Goal: Complete application form

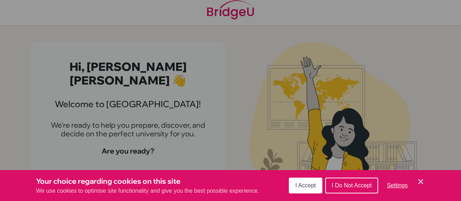
click at [293, 185] on button "I Accept" at bounding box center [306, 186] width 34 height 16
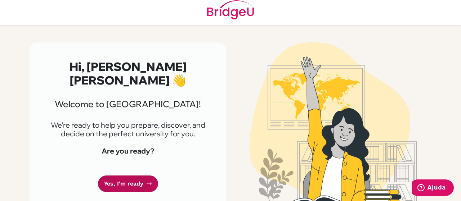
click at [134, 176] on link "Yes, I'm ready" at bounding box center [128, 184] width 60 height 17
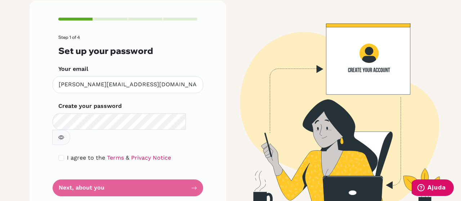
scroll to position [49, 0]
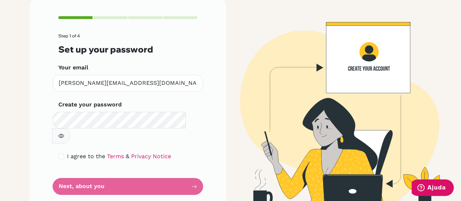
click at [64, 133] on icon "button" at bounding box center [61, 136] width 6 height 6
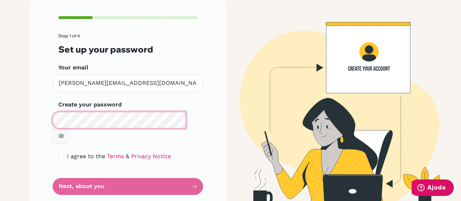
click at [49, 111] on div "Step 1 of 4 Set up your password Your email [PERSON_NAME][EMAIL_ADDRESS][DOMAIN…" at bounding box center [128, 106] width 197 height 214
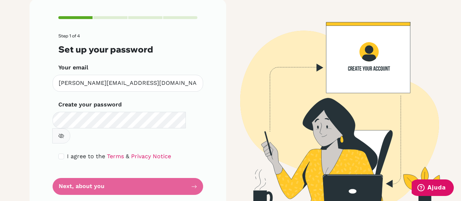
click at [64, 133] on icon "button" at bounding box center [61, 136] width 6 height 6
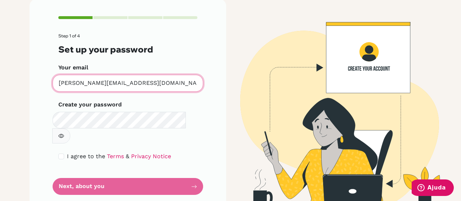
drag, startPoint x: 148, startPoint y: 83, endPoint x: 44, endPoint y: 84, distance: 103.8
click at [44, 84] on div "Step 1 of 4 Set up your password Your email [PERSON_NAME][EMAIL_ADDRESS][DOMAIN…" at bounding box center [128, 106] width 197 height 214
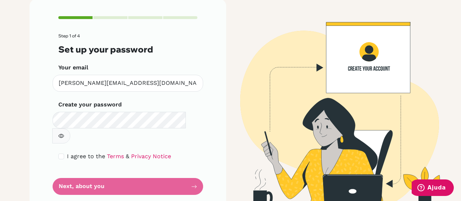
click at [35, 138] on div "Step 1 of 4 Set up your password Your email [PERSON_NAME][EMAIL_ADDRESS][DOMAIN…" at bounding box center [128, 106] width 197 height 214
click at [92, 171] on form "Step 1 of 4 Set up your password Your email [PERSON_NAME][EMAIL_ADDRESS][DOMAIN…" at bounding box center [127, 115] width 139 height 162
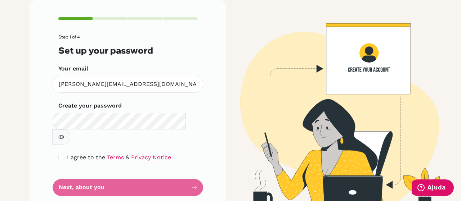
scroll to position [50, 0]
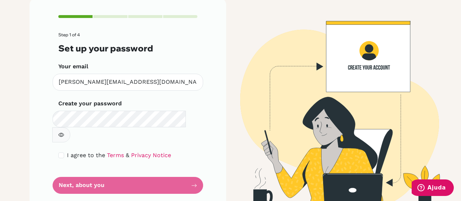
click at [192, 168] on form "Step 1 of 4 Set up your password Your email [PERSON_NAME][EMAIL_ADDRESS][DOMAIN…" at bounding box center [127, 113] width 139 height 162
click at [92, 174] on form "Step 1 of 4 Set up your password Your email [PERSON_NAME][EMAIL_ADDRESS][DOMAIN…" at bounding box center [127, 113] width 139 height 162
click at [189, 170] on form "Step 1 of 4 Set up your password Your email [PERSON_NAME][EMAIL_ADDRESS][DOMAIN…" at bounding box center [127, 113] width 139 height 162
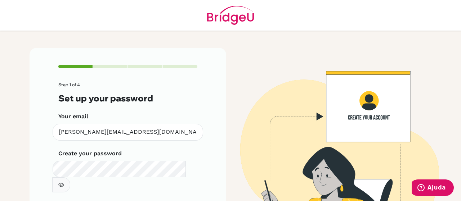
scroll to position [50, 0]
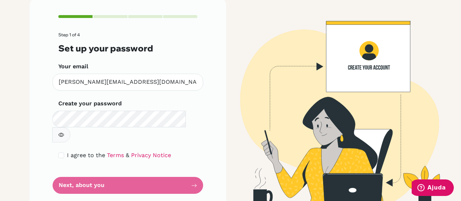
click at [83, 164] on form "Step 1 of 4 Set up your password Your email maria.werneck@see-saw.com.br Invali…" at bounding box center [127, 113] width 139 height 162
click at [70, 128] on button "button" at bounding box center [61, 135] width 18 height 15
click at [161, 169] on form "Step 1 of 4 Set up your password Your email maria.werneck@see-saw.com.br Invali…" at bounding box center [127, 113] width 139 height 162
click at [110, 152] on link "Terms" at bounding box center [115, 155] width 17 height 7
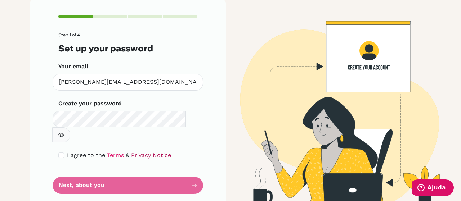
click at [139, 152] on link "Privacy Notice" at bounding box center [151, 155] width 40 height 7
click at [81, 174] on form "Step 1 of 4 Set up your password Your email maria.werneck@see-saw.com.br Invali…" at bounding box center [127, 113] width 139 height 162
click at [178, 173] on form "Step 1 of 4 Set up your password Your email maria.werneck@see-saw.com.br Invali…" at bounding box center [127, 113] width 139 height 162
click at [187, 168] on form "Step 1 of 4 Set up your password Your email maria.werneck@see-saw.com.br Invali…" at bounding box center [127, 113] width 139 height 162
click at [192, 169] on form "Step 1 of 4 Set up your password Your email maria.werneck@see-saw.com.br Invali…" at bounding box center [127, 113] width 139 height 162
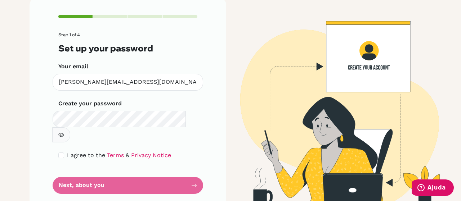
click at [192, 170] on form "Step 1 of 4 Set up your password Your email maria.werneck@see-saw.com.br Invali…" at bounding box center [127, 113] width 139 height 162
click at [192, 169] on form "Step 1 of 4 Set up your password Your email [PERSON_NAME][EMAIL_ADDRESS][DOMAIN…" at bounding box center [127, 113] width 139 height 162
click at [143, 175] on form "Step 1 of 4 Set up your password Your email [PERSON_NAME][EMAIL_ADDRESS][DOMAIN…" at bounding box center [127, 113] width 139 height 162
click at [169, 162] on form "Step 1 of 4 Set up your password Your email [PERSON_NAME][EMAIL_ADDRESS][DOMAIN…" at bounding box center [127, 113] width 139 height 162
click at [58, 153] on input "checkbox" at bounding box center [61, 156] width 6 height 6
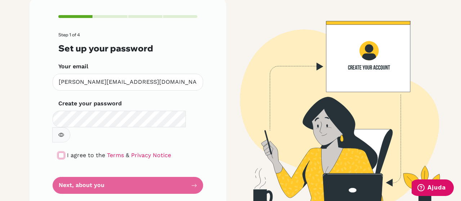
checkbox input "true"
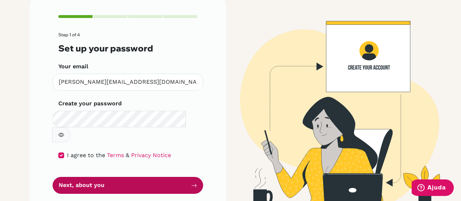
click at [133, 177] on button "Next, about you" at bounding box center [128, 185] width 151 height 17
